Goal: Find specific page/section: Find specific page/section

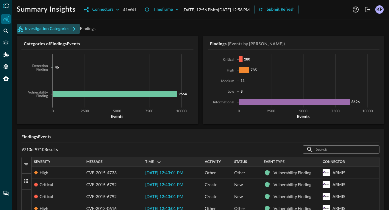
click at [62, 31] on button "Investigation Categories" at bounding box center [48, 29] width 63 height 10
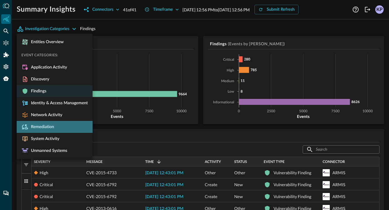
click at [52, 126] on span "Remediation" at bounding box center [42, 126] width 26 height 5
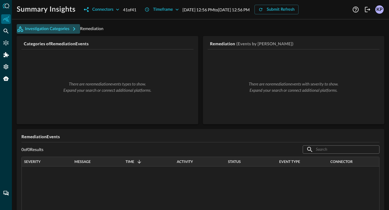
click at [72, 29] on icon "button" at bounding box center [73, 28] width 7 height 7
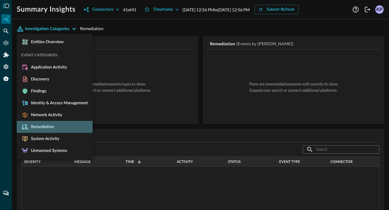
click at [51, 127] on span "Remediation" at bounding box center [42, 126] width 26 height 5
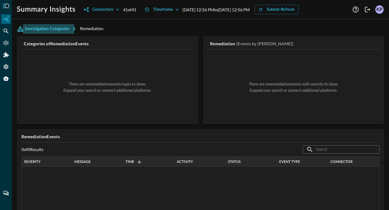
click at [61, 26] on button "Investigation Categories" at bounding box center [48, 29] width 63 height 10
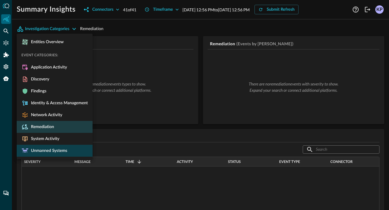
click at [64, 148] on span "Unmanned Systems" at bounding box center [48, 150] width 39 height 5
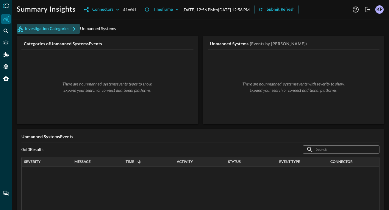
click at [38, 32] on button "Investigation Categories" at bounding box center [48, 29] width 63 height 10
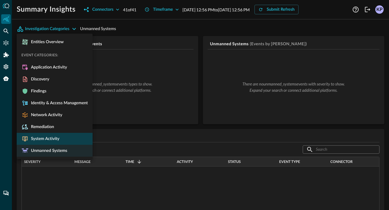
click at [34, 135] on li "System Activity" at bounding box center [55, 139] width 76 height 12
